Goal: Information Seeking & Learning: Understand process/instructions

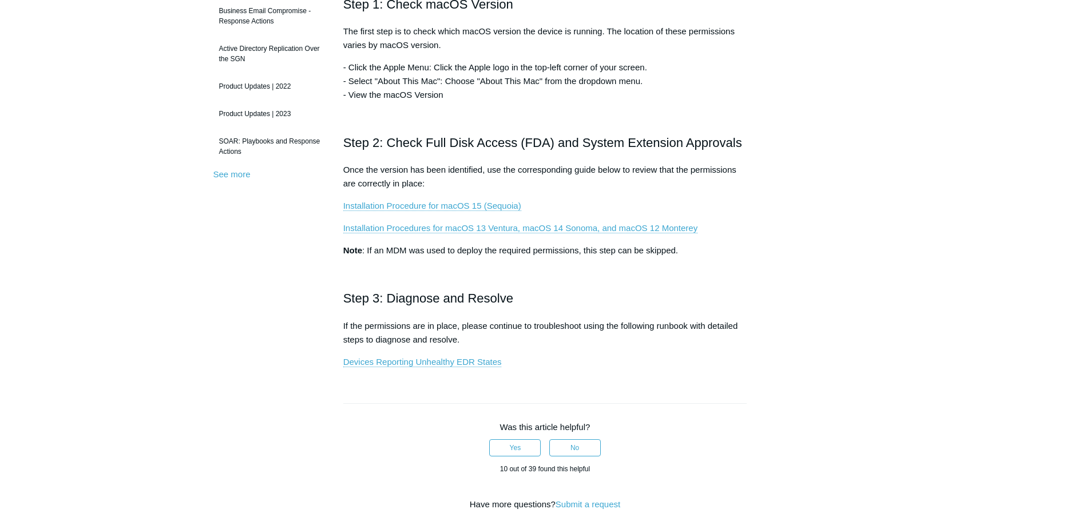
scroll to position [286, 0]
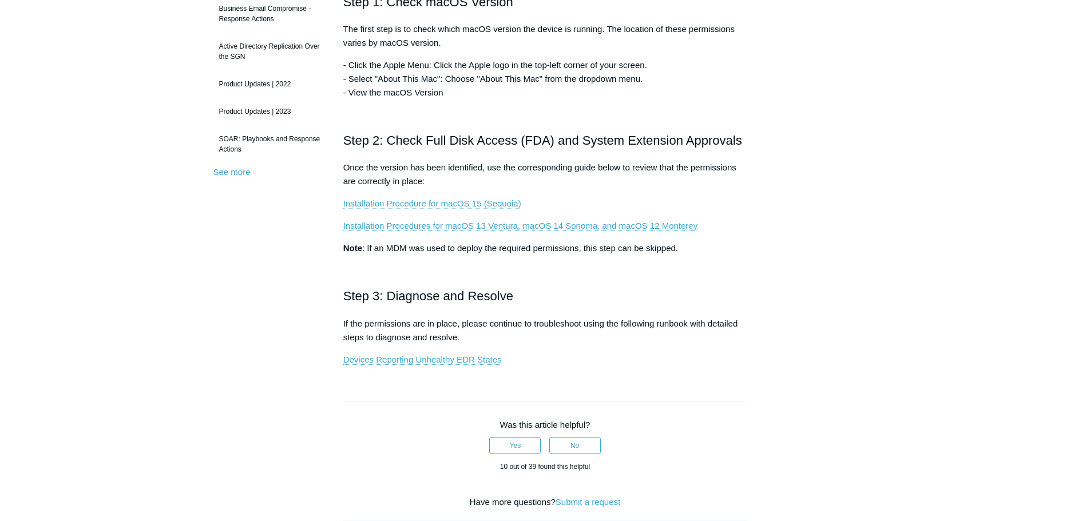
click at [442, 201] on link "Installation Procedure for macOS 15 (Sequoia)" at bounding box center [432, 203] width 178 height 10
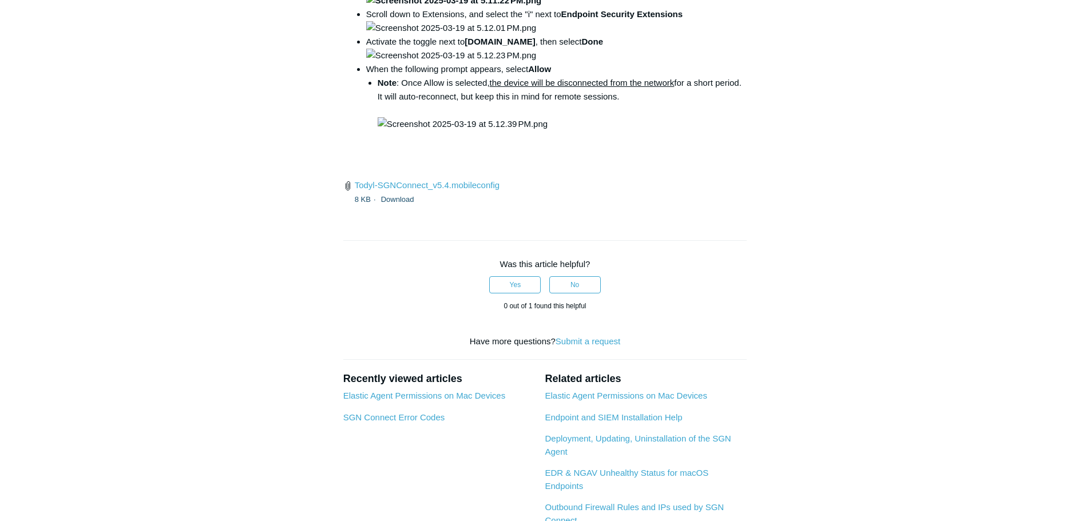
scroll to position [1659, 0]
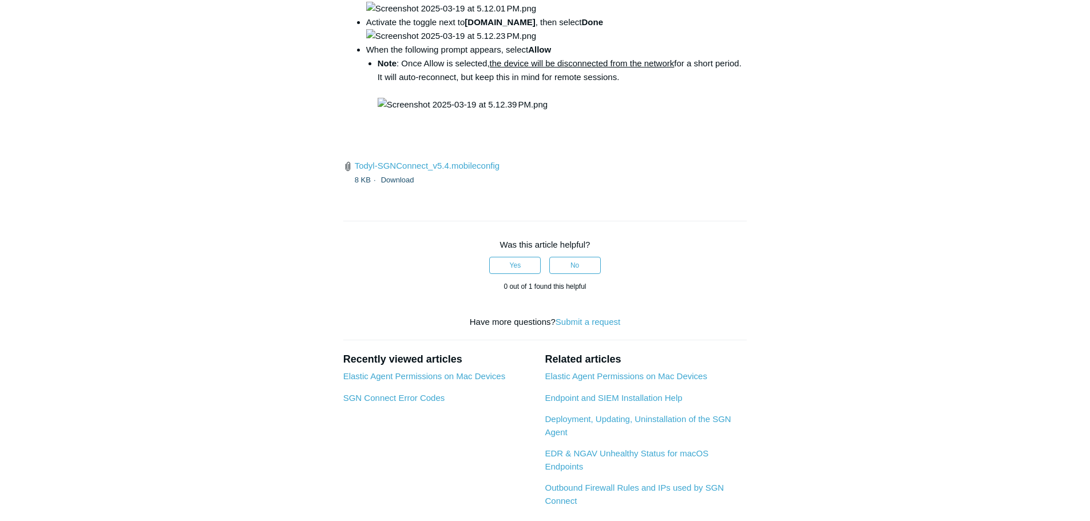
drag, startPoint x: 505, startPoint y: 261, endPoint x: 677, endPoint y: 266, distance: 172.8
copy code "open /Library/PrivilegedHelperTools/"
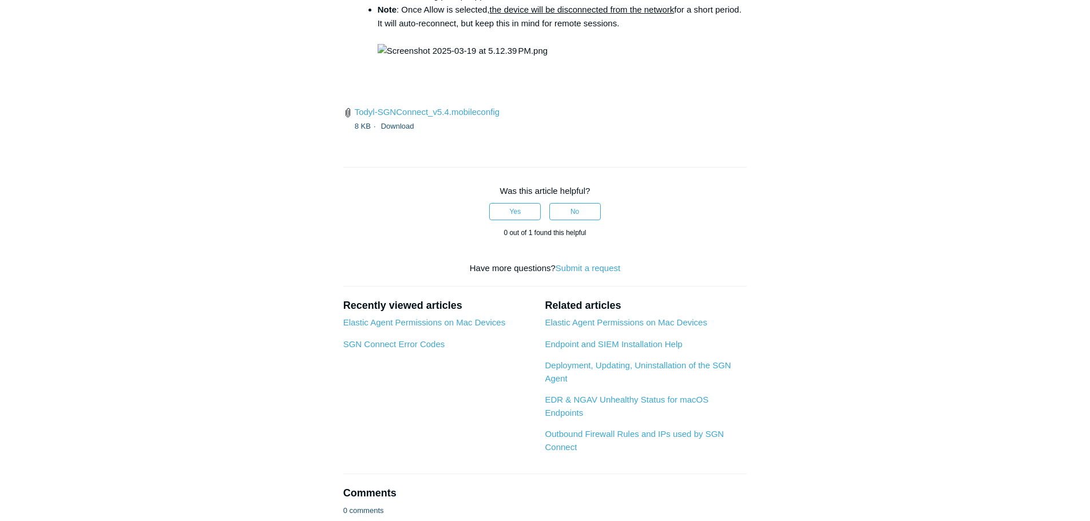
scroll to position [1945, 0]
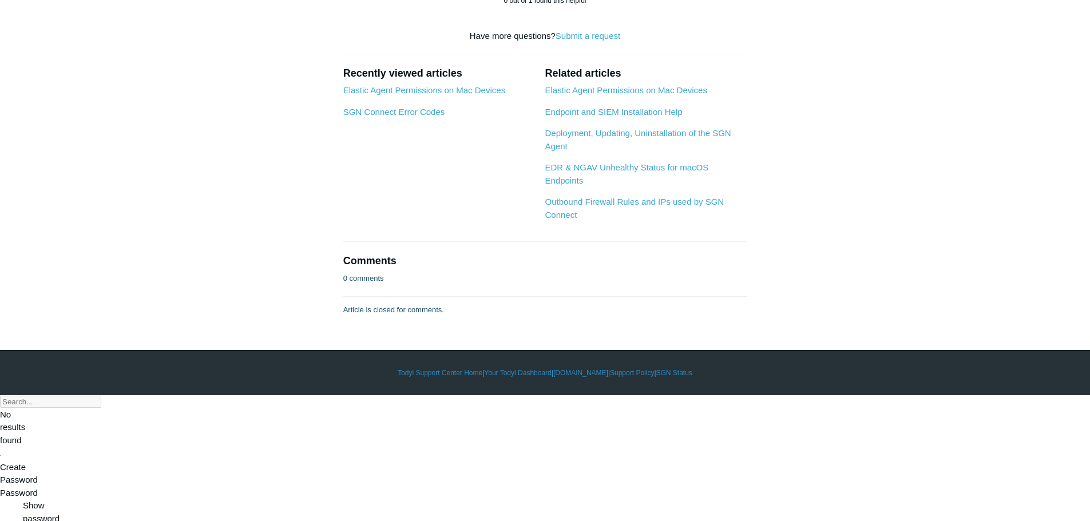
drag, startPoint x: 547, startPoint y: 194, endPoint x: 636, endPoint y: 192, distance: 88.7
drag, startPoint x: 409, startPoint y: 234, endPoint x: 657, endPoint y: 231, distance: 248.3
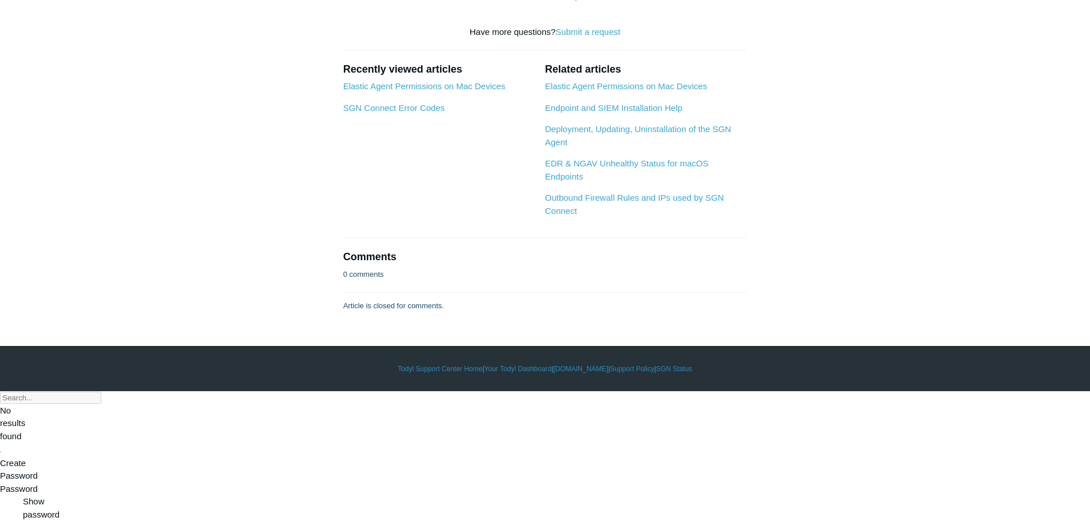
scroll to position [3432, 0]
